Goal: Information Seeking & Learning: Learn about a topic

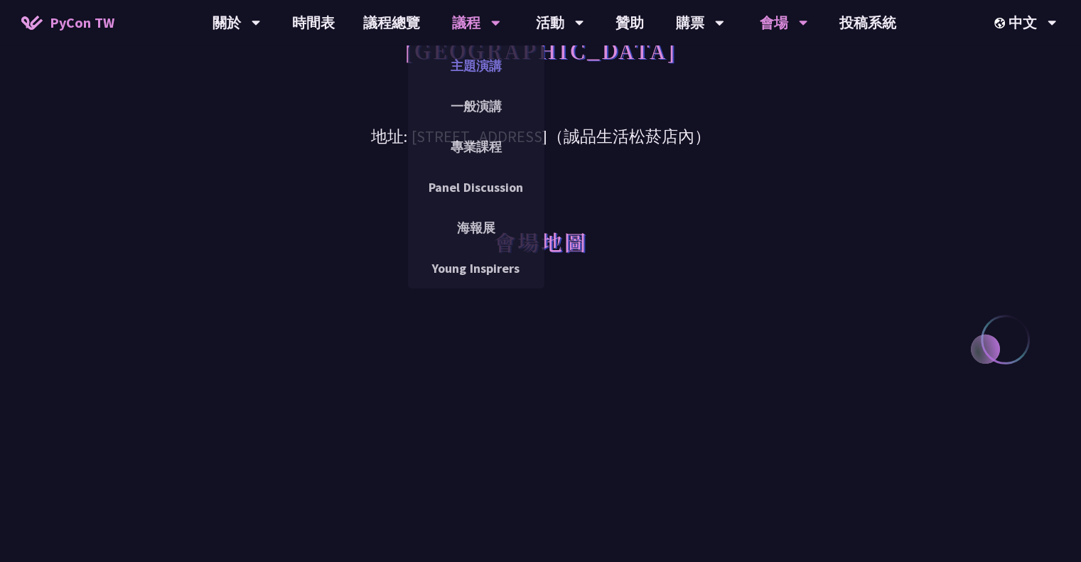
click at [482, 73] on link "主題演講" at bounding box center [476, 65] width 136 height 33
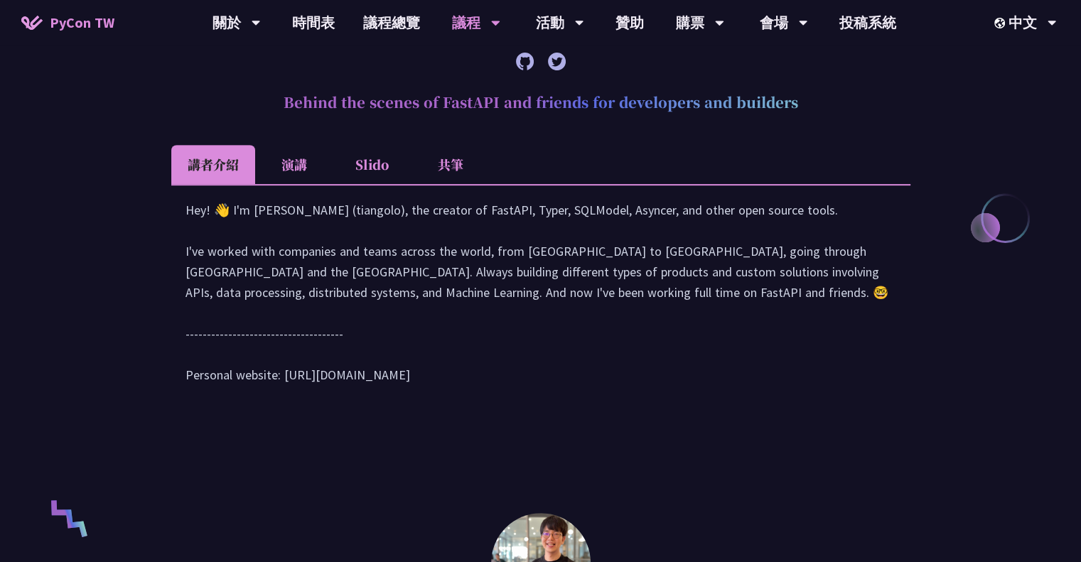
scroll to position [568, 0]
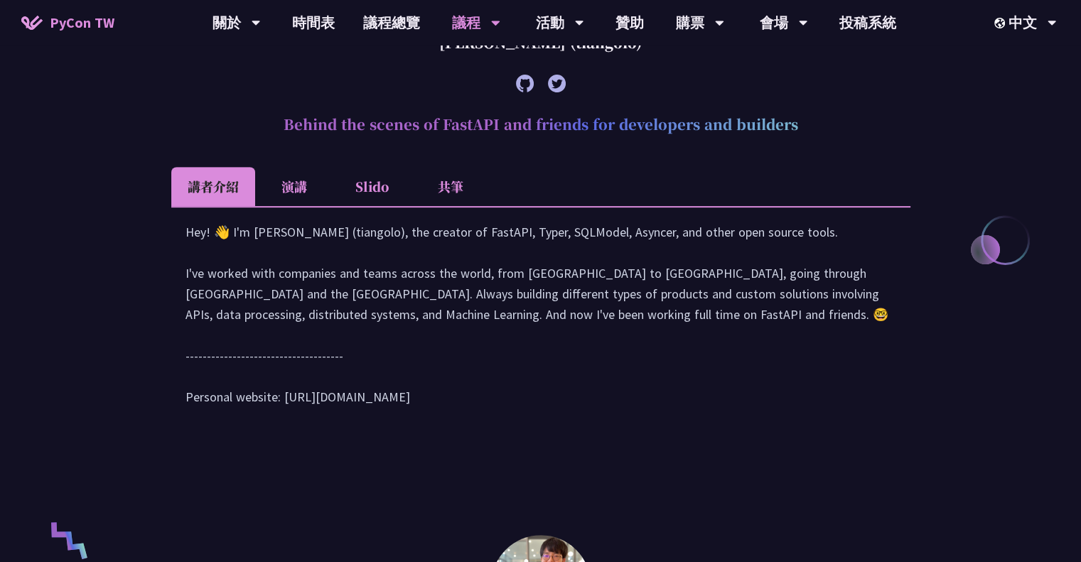
click at [293, 184] on li "演講" at bounding box center [294, 186] width 78 height 39
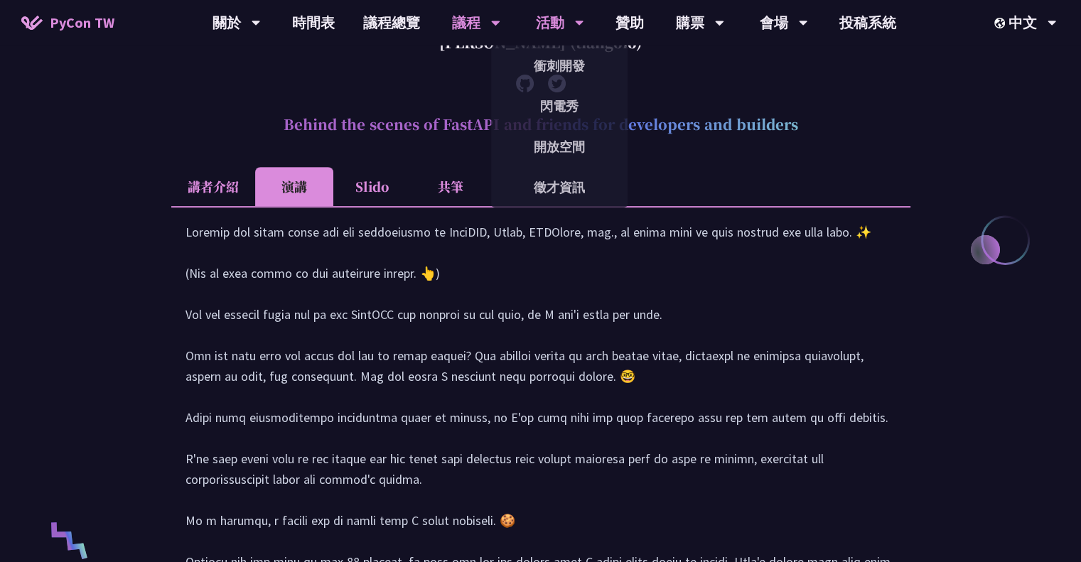
click at [559, 18] on div "活動" at bounding box center [560, 22] width 48 height 45
click at [568, 66] on link "衝刺開發" at bounding box center [559, 65] width 136 height 33
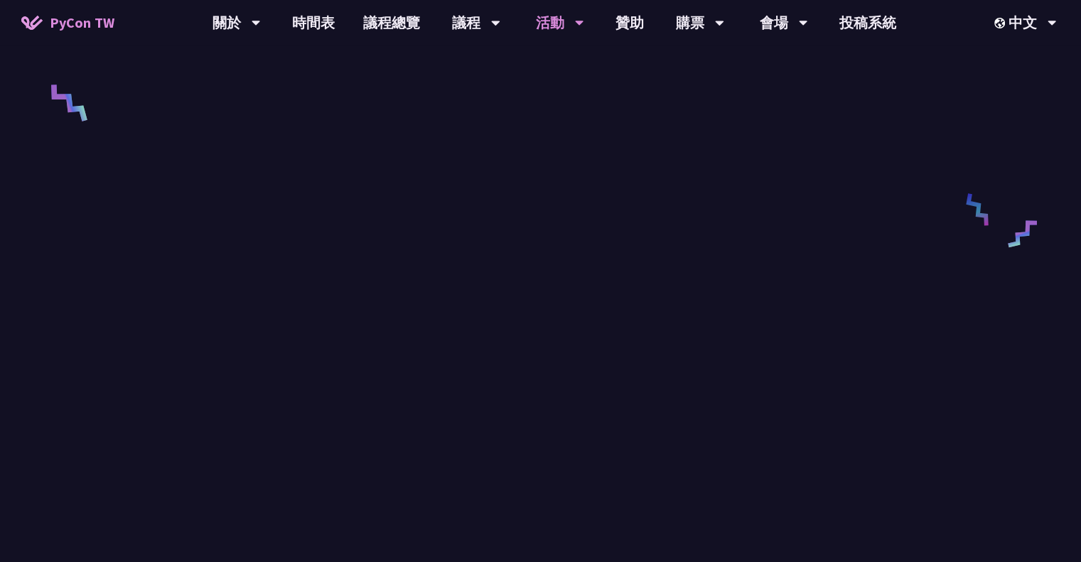
scroll to position [640, 0]
click at [317, 24] on link "時間表" at bounding box center [313, 22] width 71 height 45
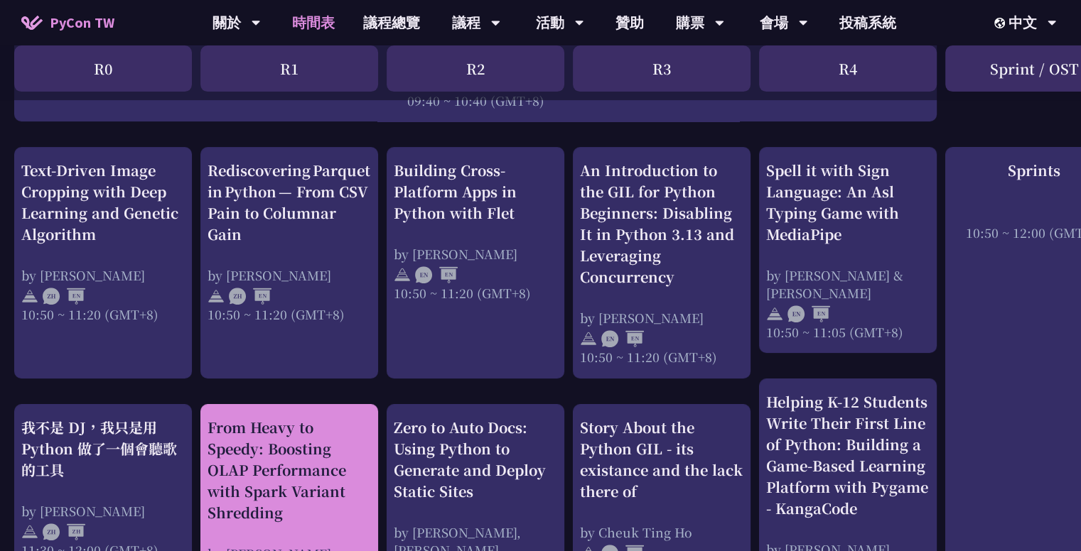
scroll to position [355, 0]
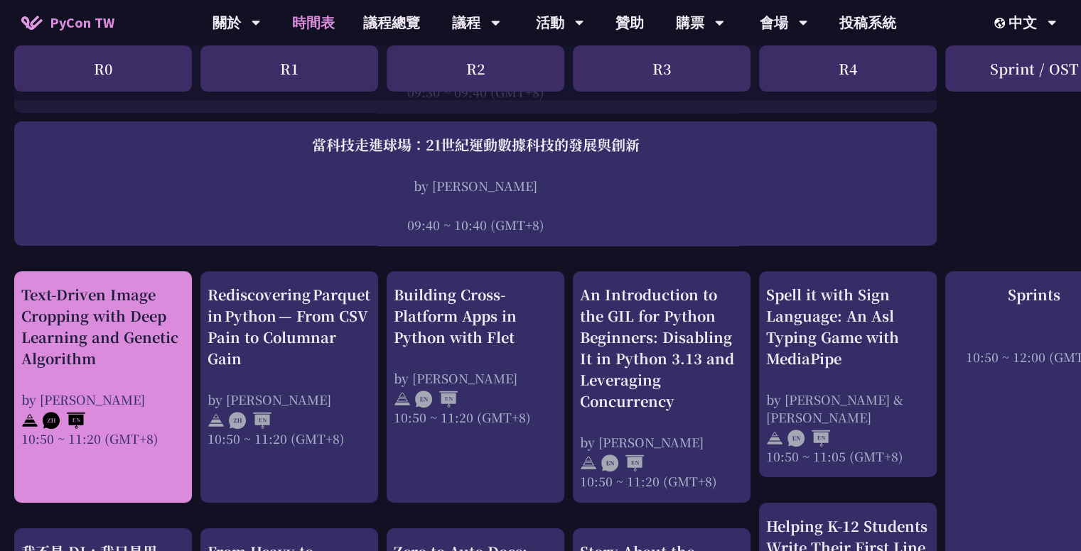
click at [23, 291] on div "Text-Driven Image Cropping with Deep Learning and Genetic Algorithm" at bounding box center [102, 326] width 163 height 85
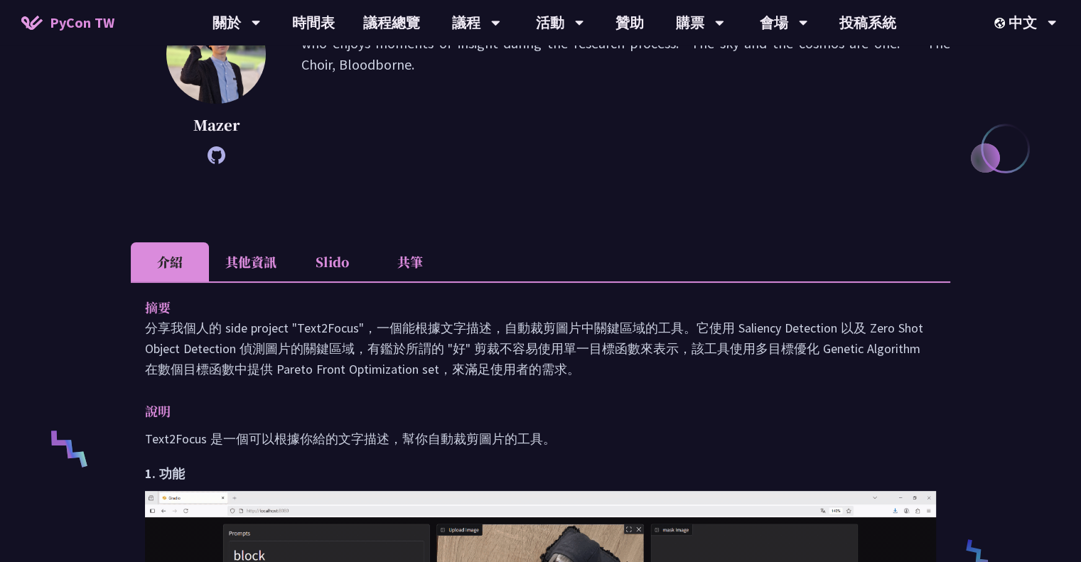
scroll to position [213, 0]
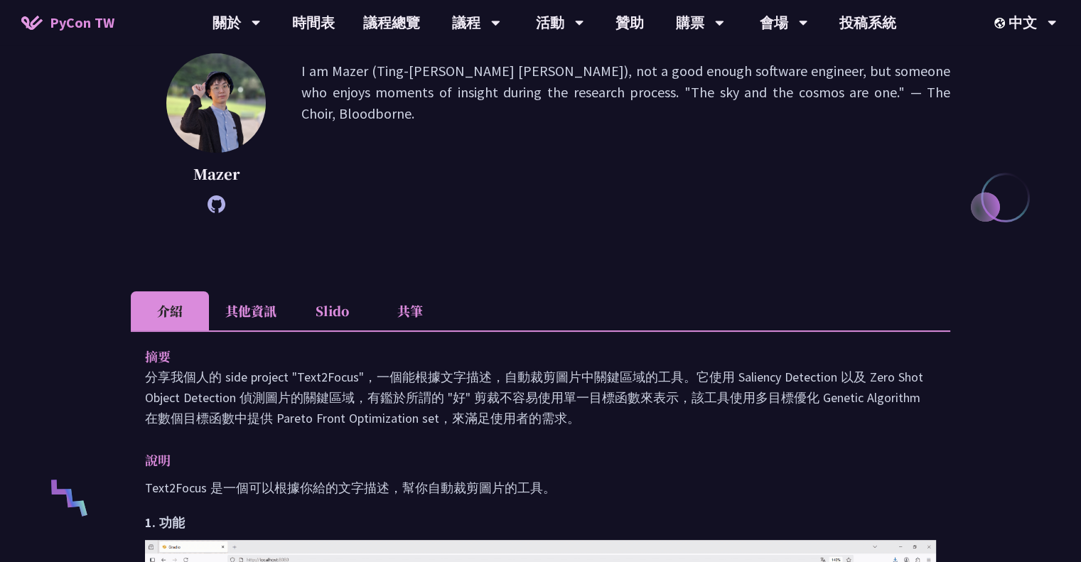
click at [317, 92] on p "I am Mazer (Ting-[PERSON_NAME] [PERSON_NAME]), not a good enough software engin…" at bounding box center [625, 133] width 649 height 146
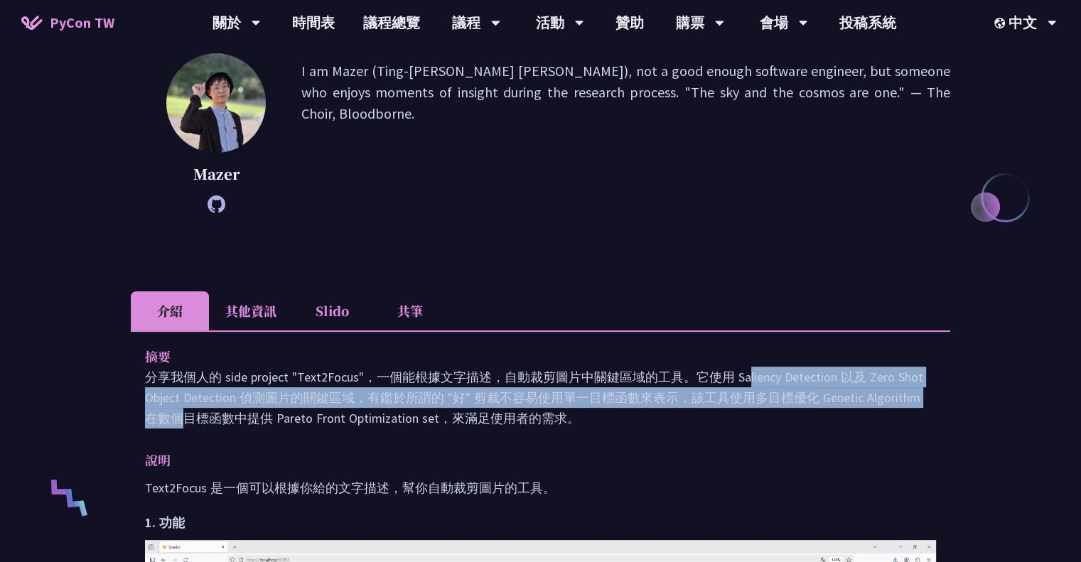
drag, startPoint x: 507, startPoint y: 372, endPoint x: 821, endPoint y: 390, distance: 314.6
click at [821, 390] on p "分享我個人的 side project "Text2Focus"，一個能根據文字描述，自動裁剪圖片中關鍵區域的工具。它使用 Saliency Detectio…" at bounding box center [540, 398] width 791 height 62
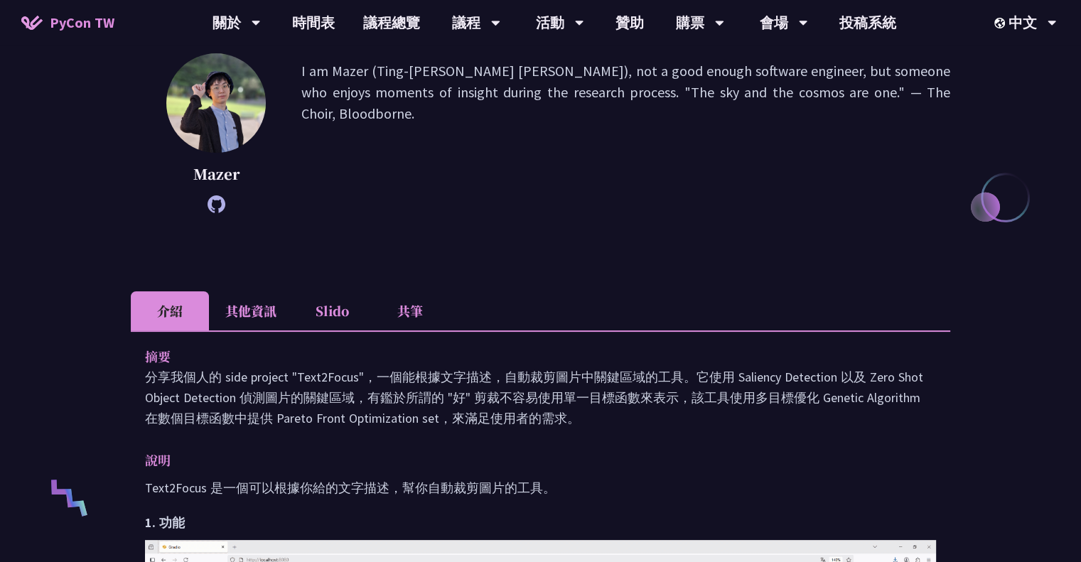
click at [610, 153] on p "I am Mazer (Ting-[PERSON_NAME] [PERSON_NAME]), not a good enough software engin…" at bounding box center [625, 133] width 649 height 146
click at [307, 90] on p "I am Mazer (Ting-[PERSON_NAME] [PERSON_NAME]), not a good enough software engin…" at bounding box center [625, 133] width 649 height 146
copy p "insight"
